Goal: Information Seeking & Learning: Learn about a topic

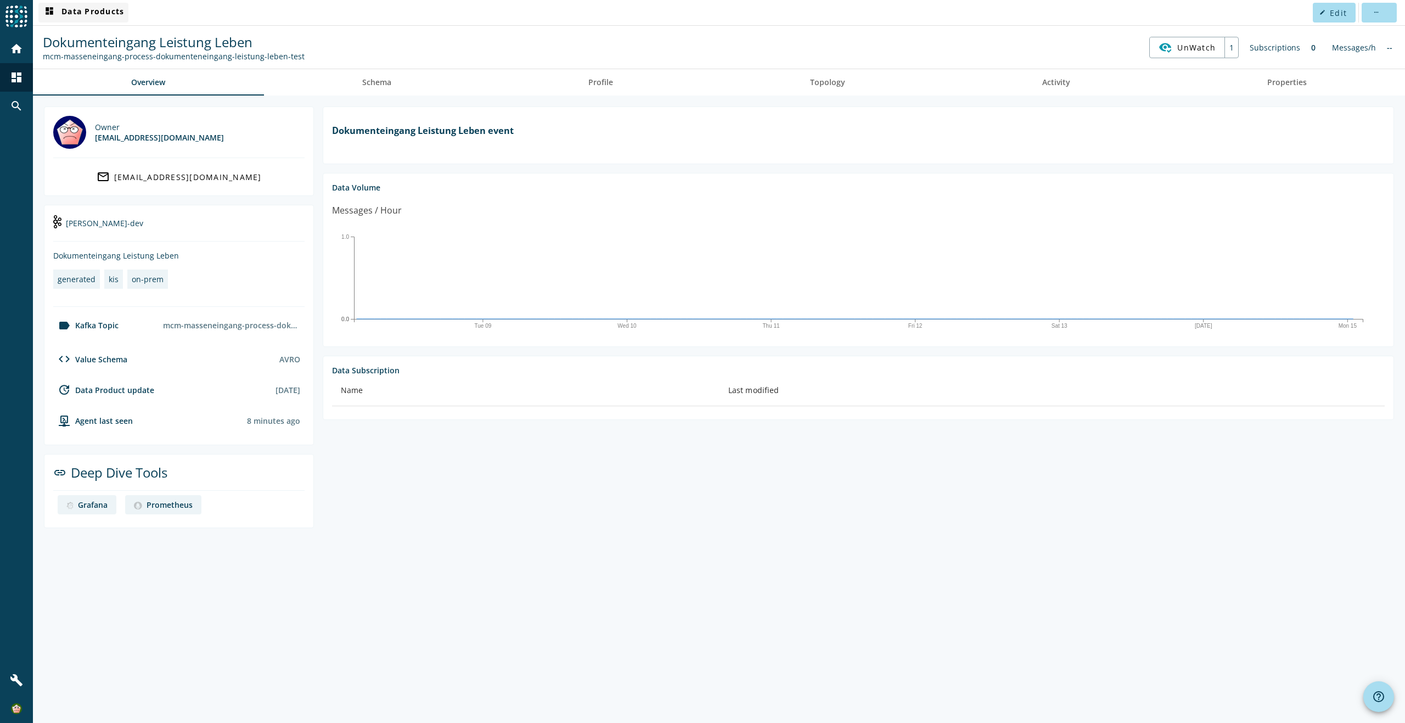
click at [79, 9] on span "dashboard Data Products" at bounding box center [83, 12] width 81 height 13
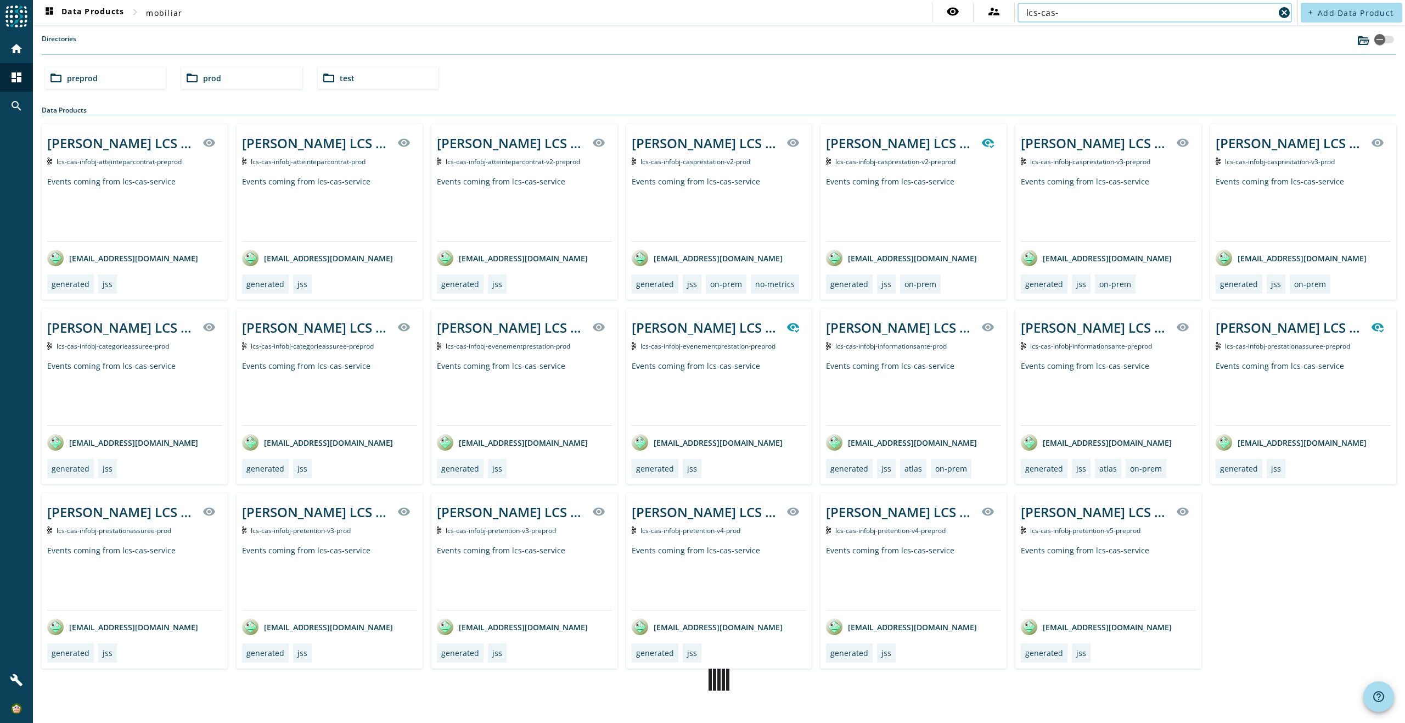
click at [1190, 12] on input "lcs-cas-" at bounding box center [1150, 12] width 248 height 13
click at [1149, 12] on input "lcs-cas-infobj-pretention-v3" at bounding box center [1150, 12] width 248 height 13
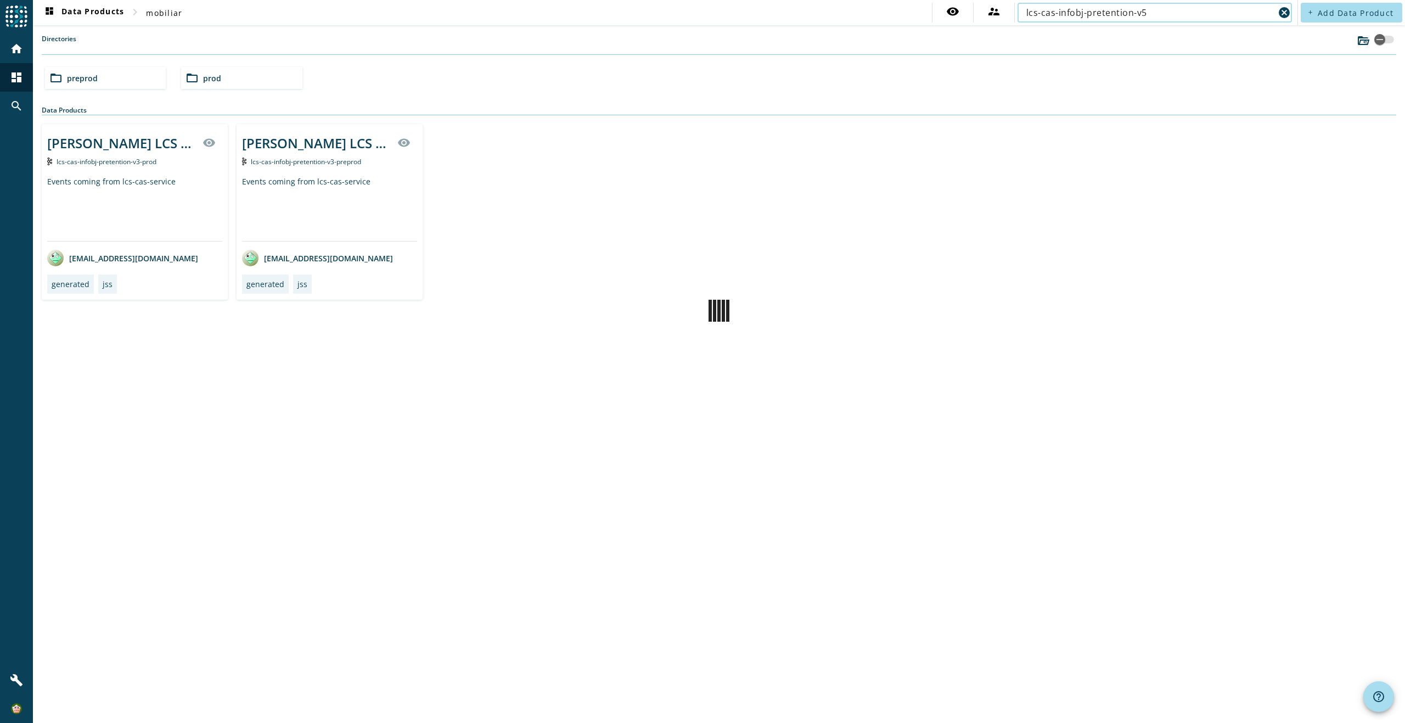
type input "lcs-cas-infobj-pretention-v5"
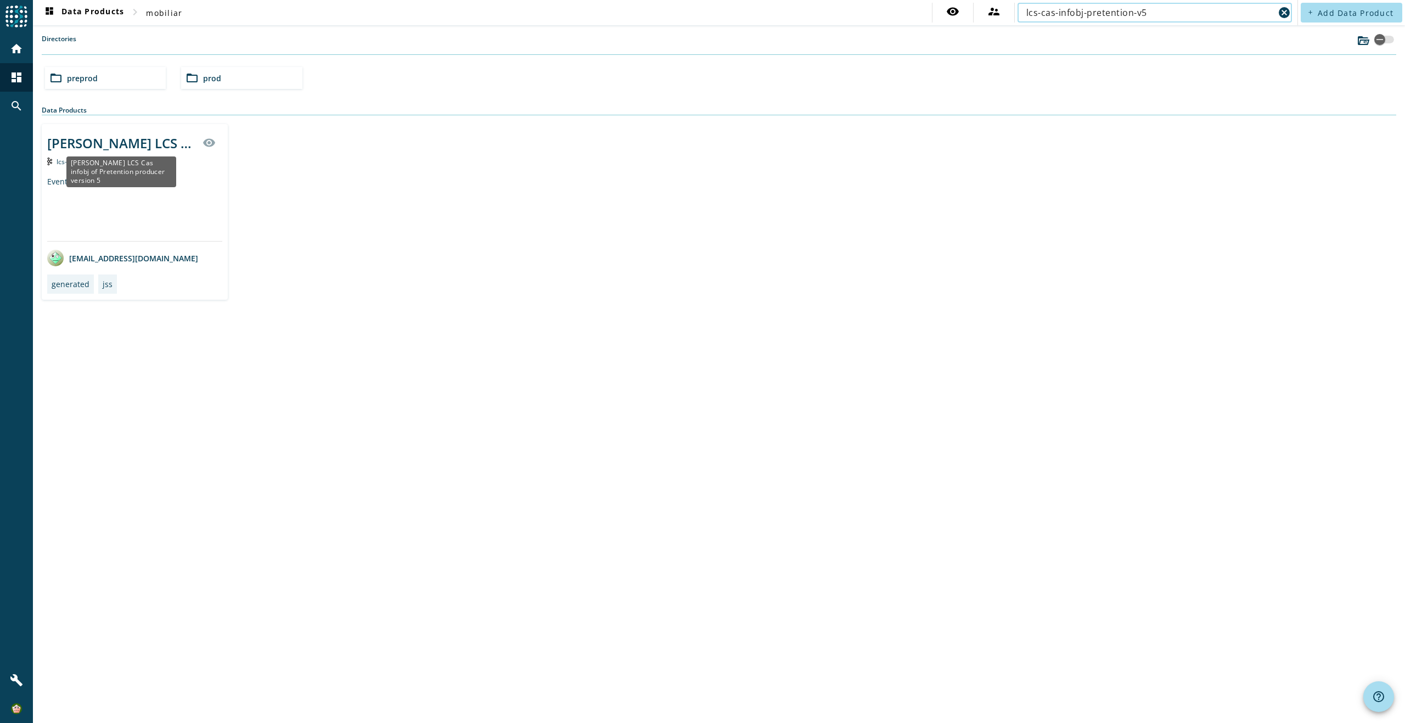
click at [137, 149] on div "[PERSON_NAME] LCS Cas infobj of Pretention producer version 5" at bounding box center [121, 143] width 149 height 18
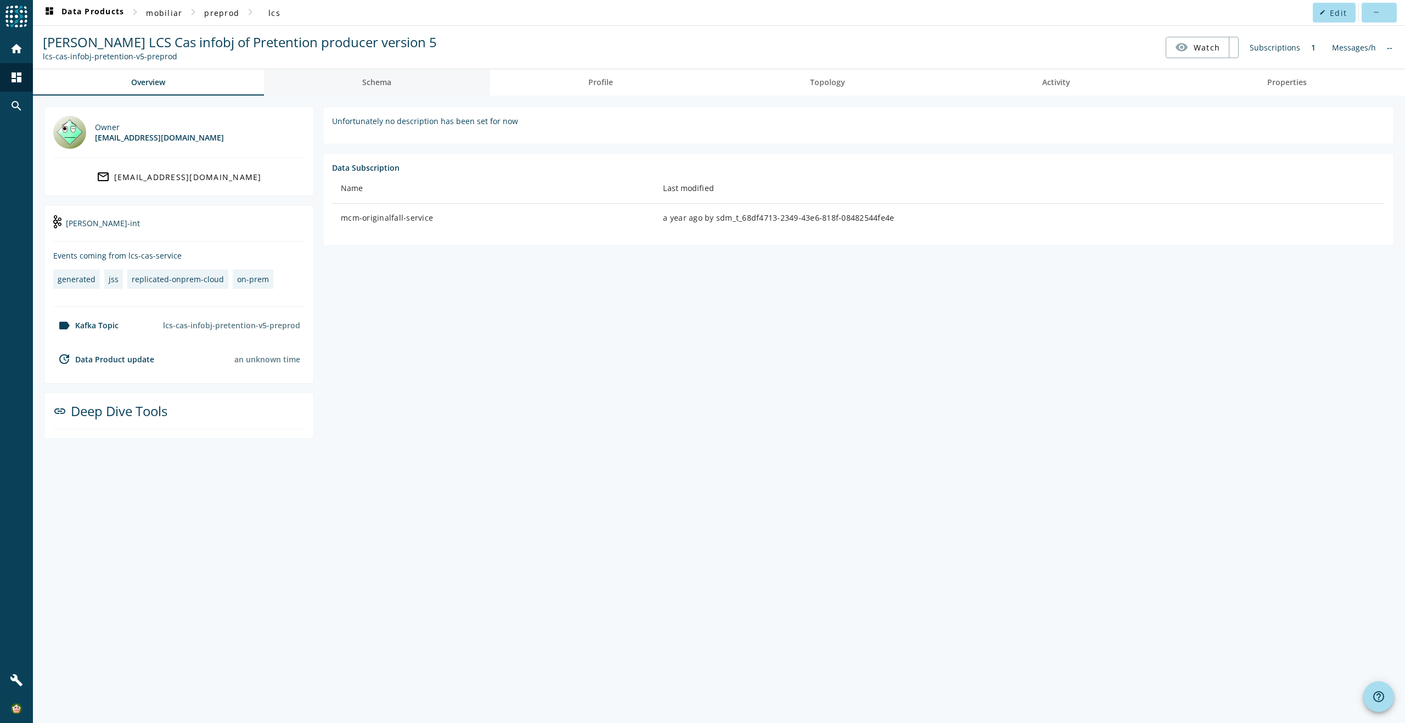
click at [375, 76] on span "Schema" at bounding box center [376, 82] width 29 height 26
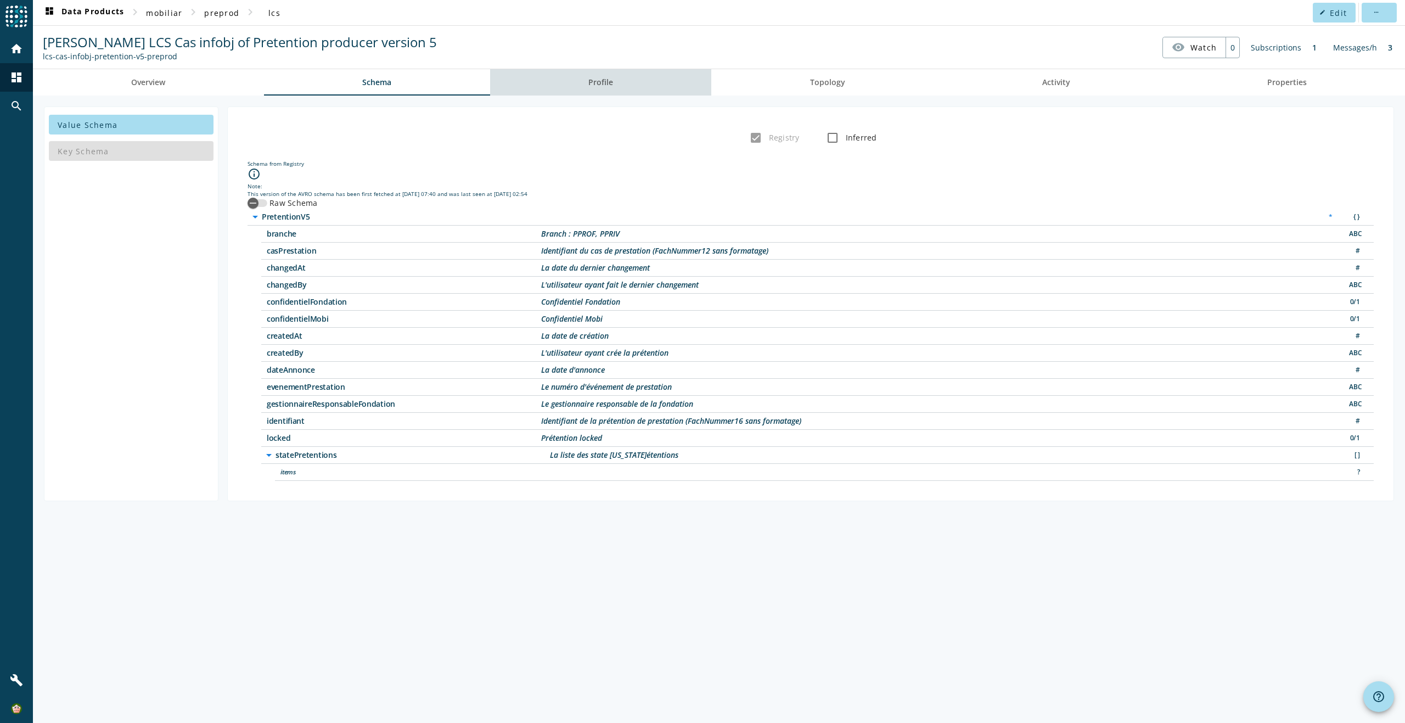
click at [595, 82] on span "Profile" at bounding box center [600, 82] width 25 height 8
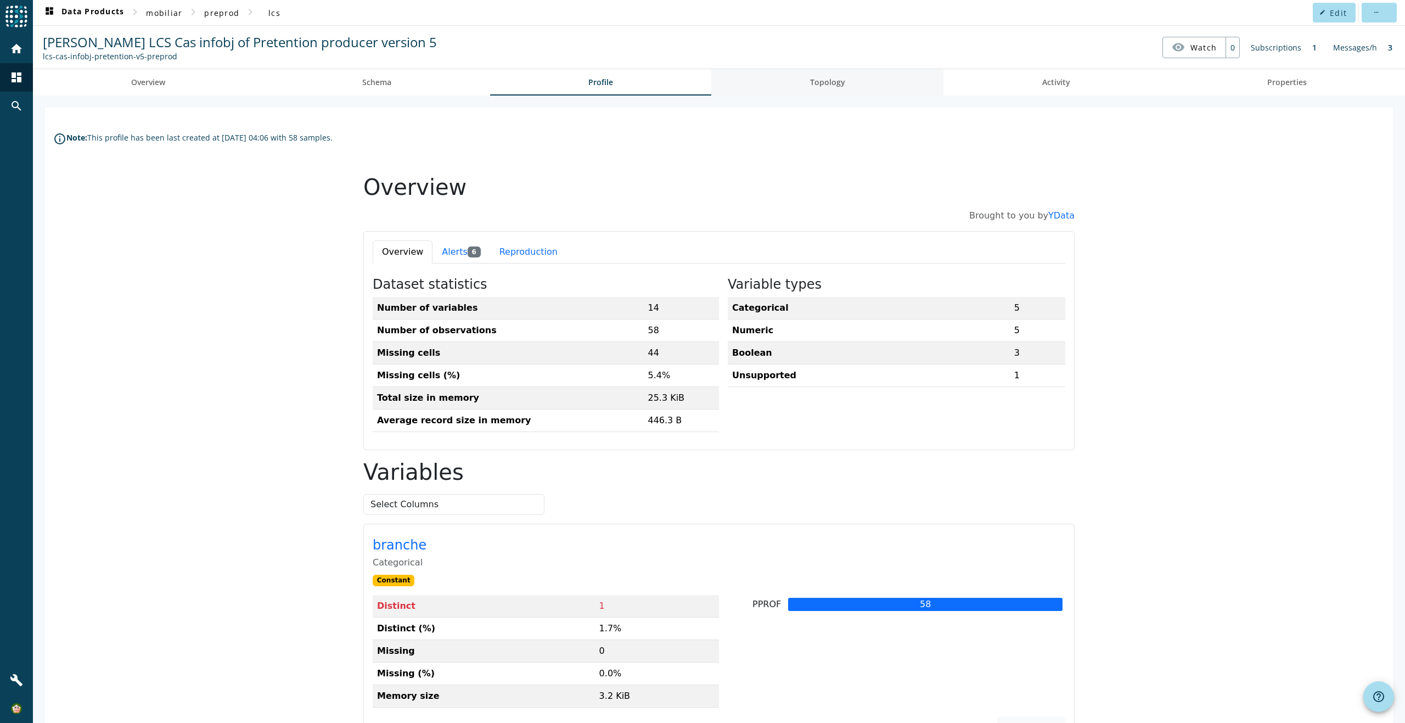
click at [829, 82] on span "Topology" at bounding box center [827, 82] width 35 height 8
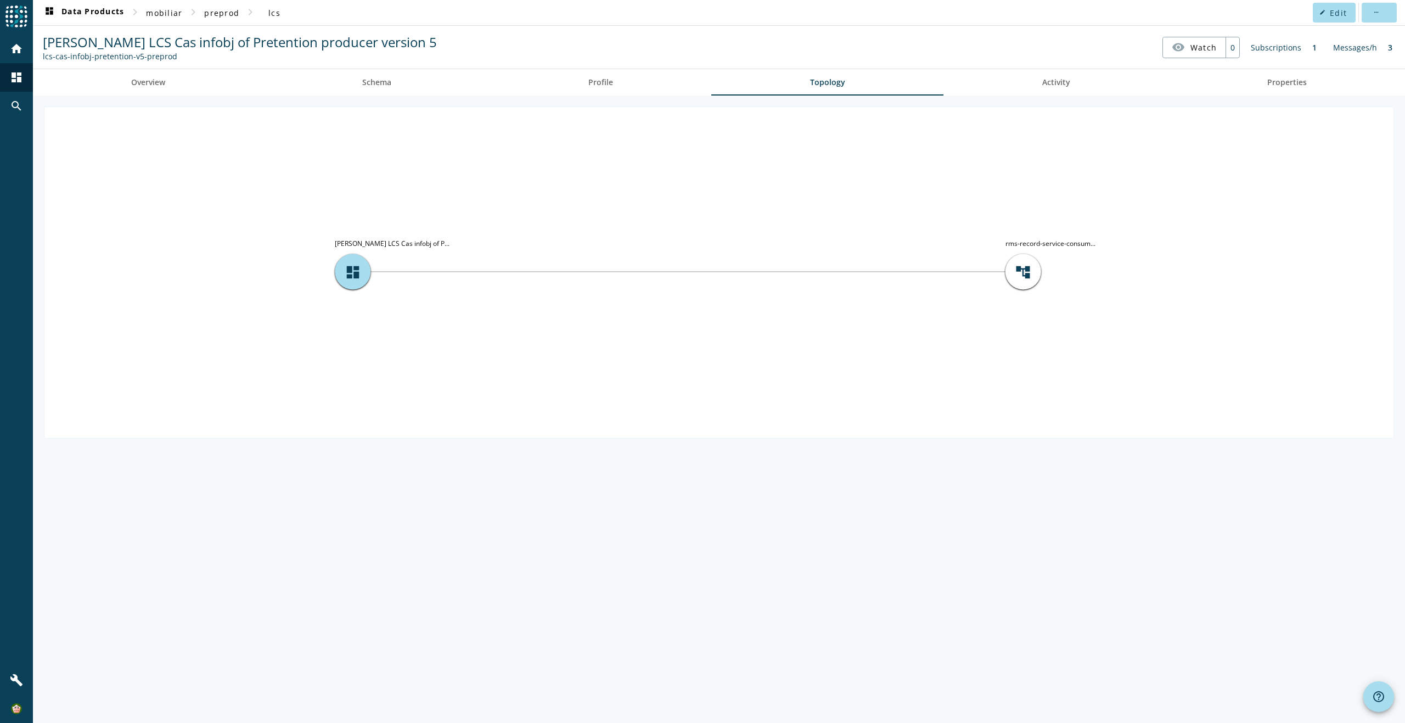
click at [567, 202] on icon "account_tree rms-record-service-consum... dashboard [PERSON_NAME] LCS Cas infob…" at bounding box center [718, 271] width 1349 height 329
drag, startPoint x: 1005, startPoint y: 243, endPoint x: 1108, endPoint y: 244, distance: 102.6
click at [1108, 244] on icon "account_tree rms-record-service-consum... dashboard [PERSON_NAME] LCS Cas infob…" at bounding box center [718, 271] width 1349 height 329
click at [936, 364] on icon "account_tree rms-record-service-consum... dashboard [PERSON_NAME] LCS Cas infob…" at bounding box center [718, 271] width 1349 height 329
click at [1068, 81] on span "Activity" at bounding box center [1056, 82] width 28 height 8
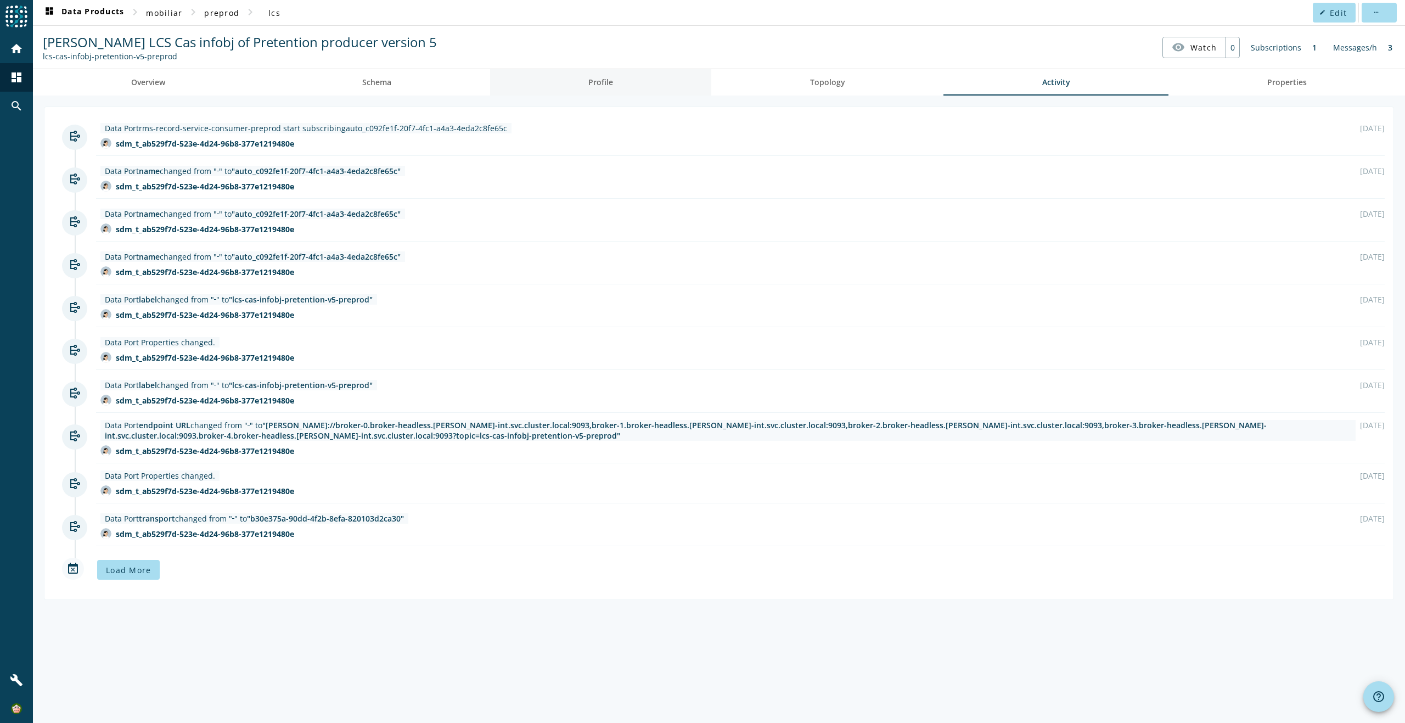
click at [640, 84] on link "Profile" at bounding box center [601, 82] width 222 height 26
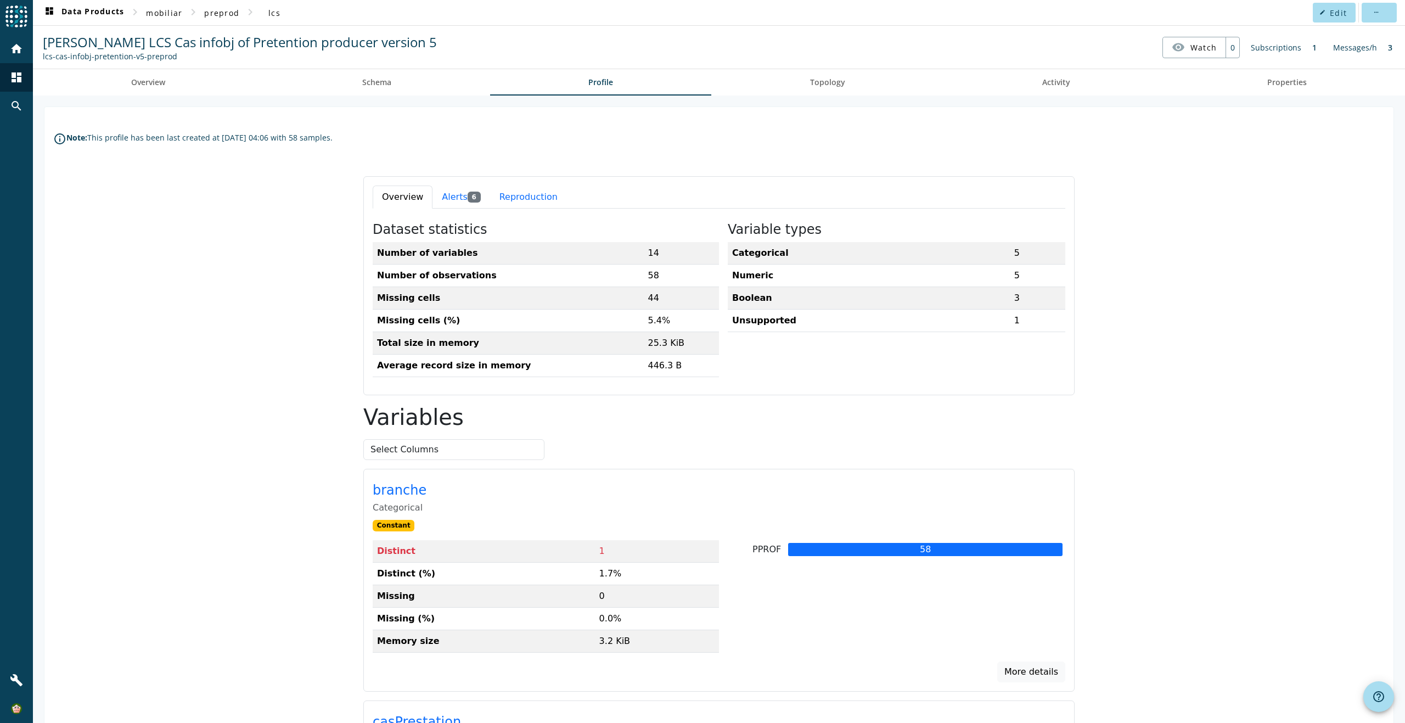
scroll to position [110, 0]
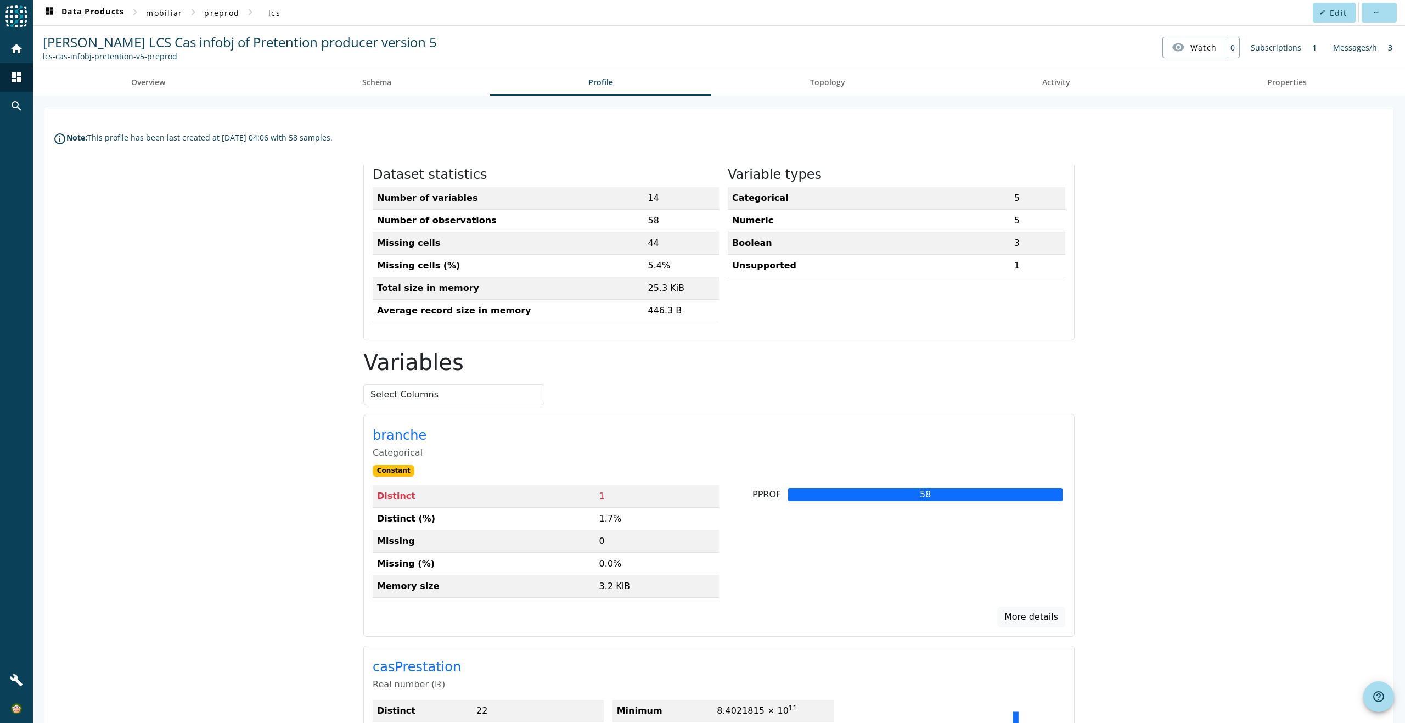
click at [980, 549] on div "PPROF 58" at bounding box center [892, 545] width 346 height 121
click at [758, 493] on th "PPROF" at bounding box center [757, 494] width 55 height 14
drag, startPoint x: 758, startPoint y: 493, endPoint x: 831, endPoint y: 579, distance: 113.3
click at [831, 579] on div "PPROF 58" at bounding box center [892, 545] width 346 height 121
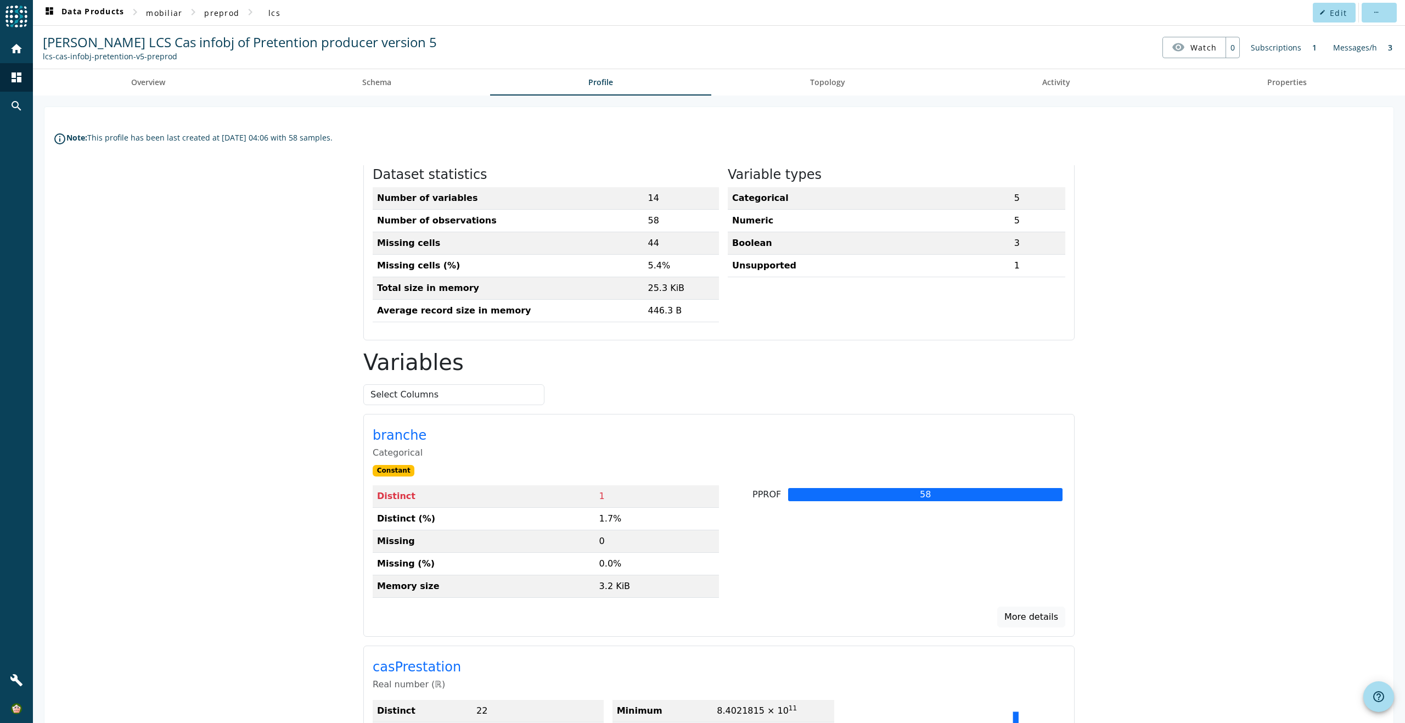
click at [823, 540] on div "PPROF 58" at bounding box center [892, 545] width 346 height 121
click at [390, 499] on th "Distinct" at bounding box center [484, 496] width 222 height 22
click at [391, 520] on th "Distinct (%)" at bounding box center [484, 519] width 222 height 22
click at [391, 544] on th "Missing" at bounding box center [484, 541] width 222 height 22
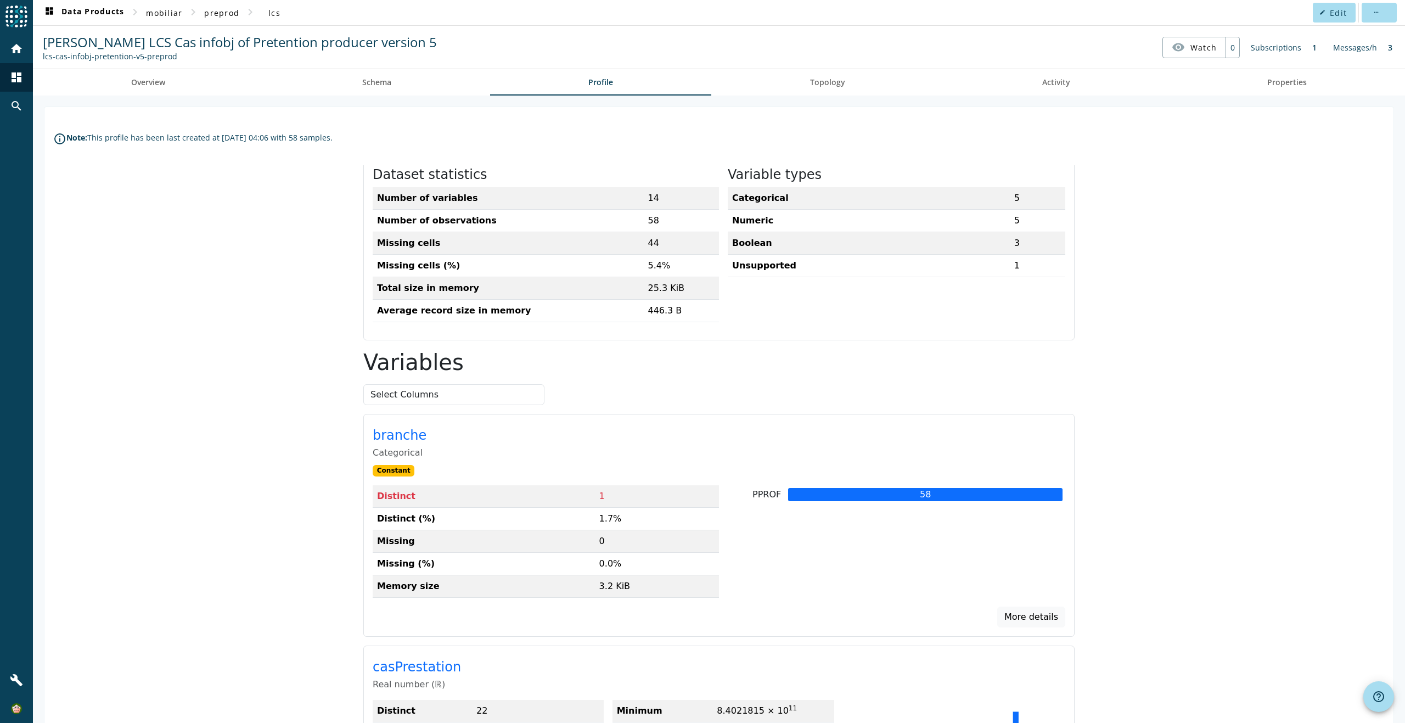
click at [391, 563] on th "Missing (%)" at bounding box center [484, 564] width 222 height 22
click at [391, 589] on th "Memory size" at bounding box center [484, 586] width 222 height 22
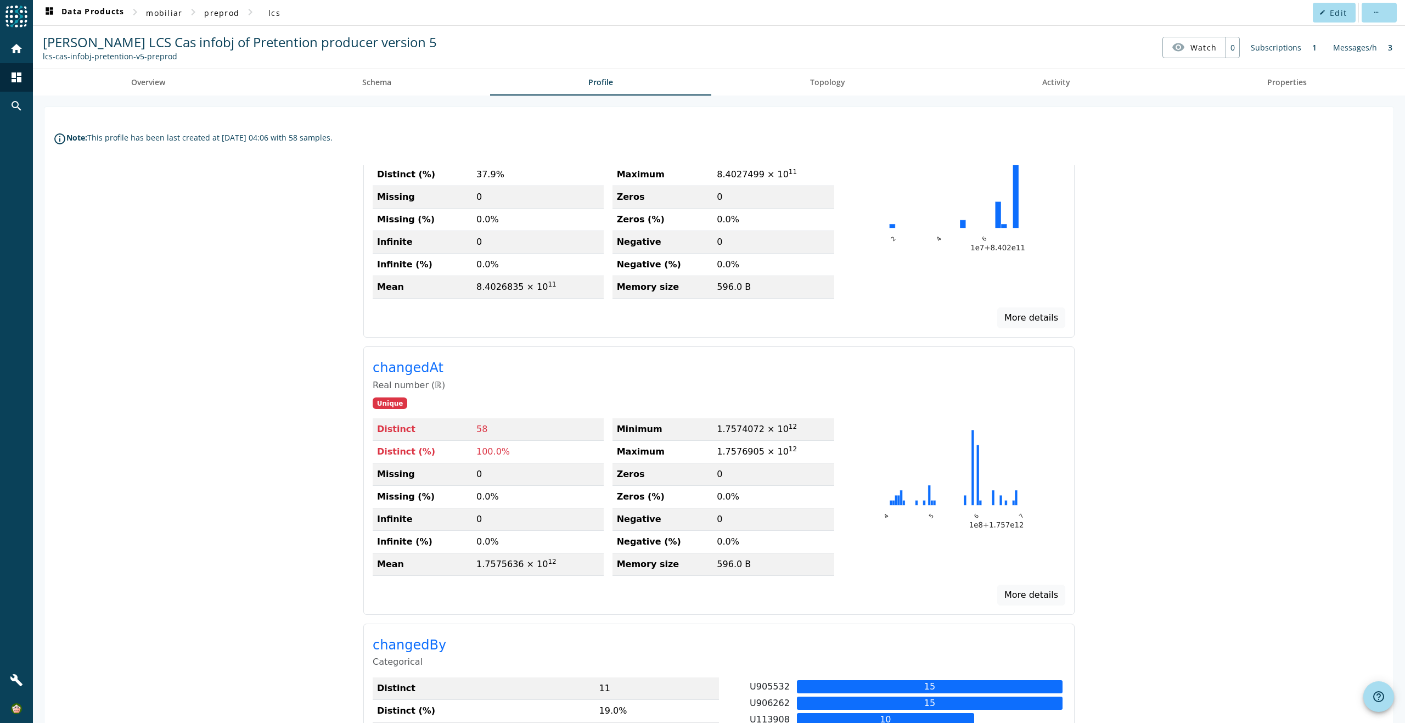
scroll to position [0, 0]
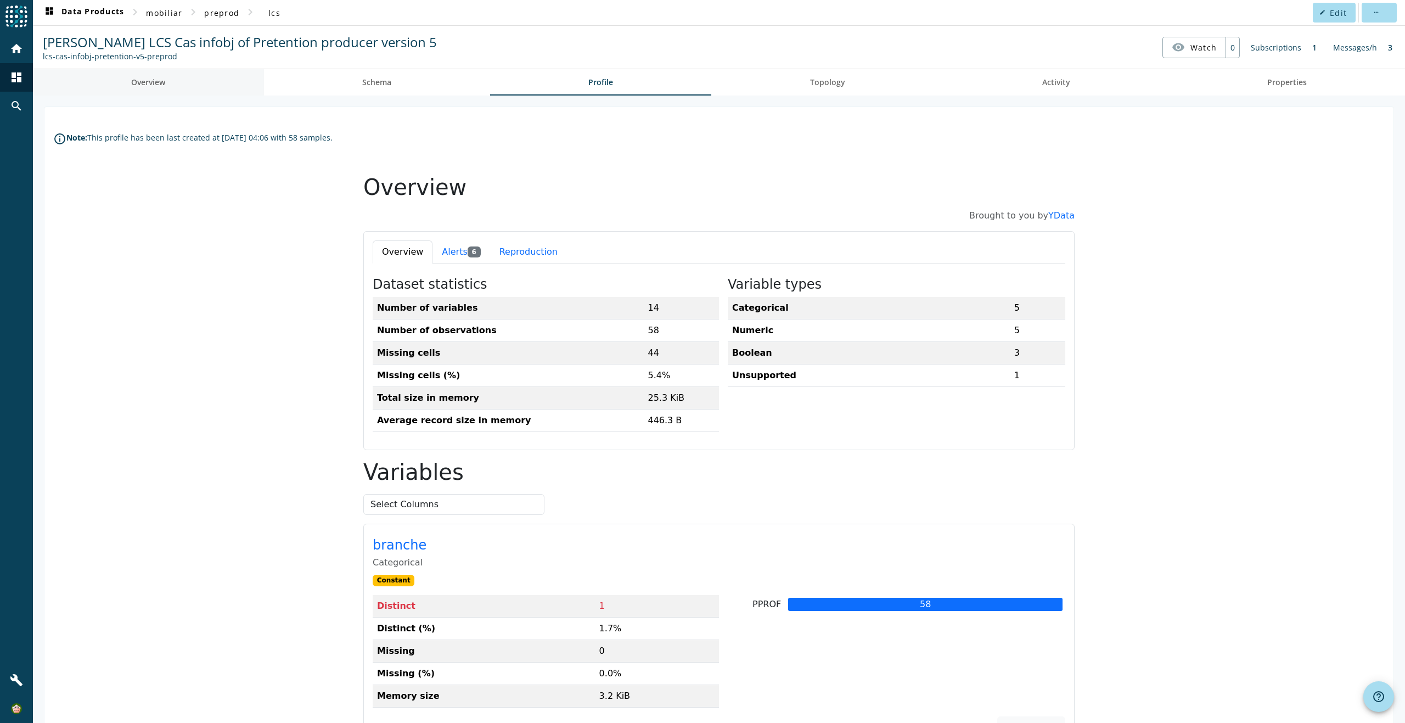
click at [156, 83] on span "Overview" at bounding box center [148, 82] width 34 height 8
